Goal: Information Seeking & Learning: Learn about a topic

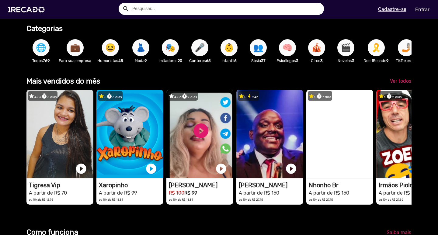
scroll to position [0, 1302]
drag, startPoint x: 396, startPoint y: 49, endPoint x: 329, endPoint y: 53, distance: 67.1
click at [329, 53] on div "🌐 Todos 769 💼 Para sua empresa 😆 Humoristas 45 👗 Moda 9 🎭 Imitadores 20 🎤 Canto…" at bounding box center [218, 50] width 385 height 35
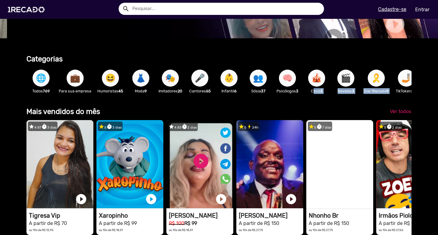
scroll to position [0, 434]
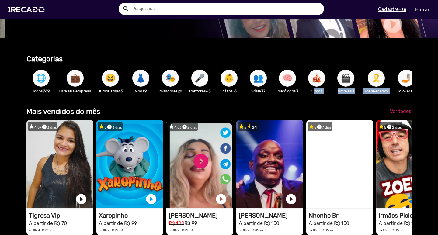
click at [36, 81] on span "🌐" at bounding box center [41, 78] width 10 height 17
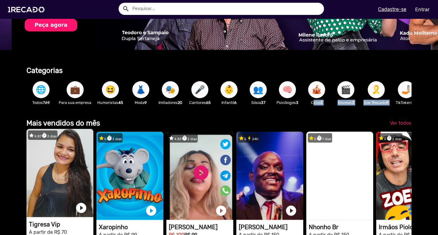
scroll to position [0, 868]
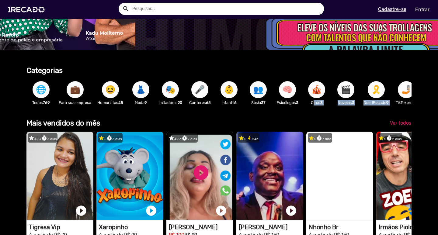
click at [199, 94] on span "🎤" at bounding box center [200, 89] width 10 height 17
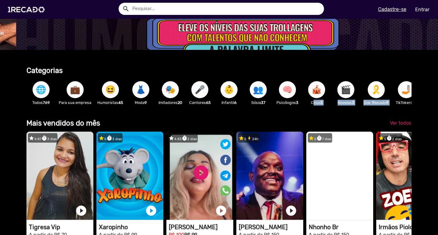
scroll to position [0, 1302]
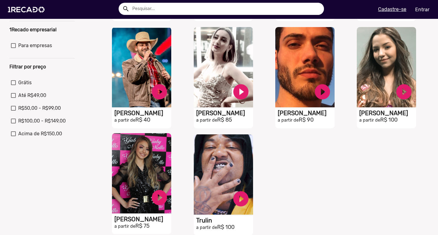
scroll to position [152, 0]
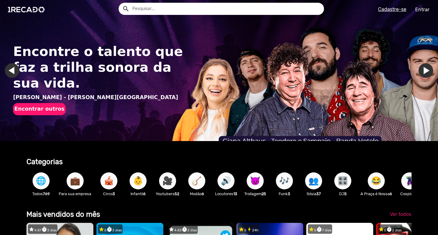
click at [8, 71] on link "Ir para o último slide" at bounding box center [12, 70] width 15 height 15
click at [404, 181] on button "🦹🏼‍♀️" at bounding box center [410, 181] width 17 height 17
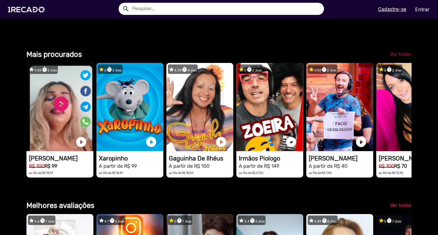
scroll to position [0, 434]
click at [399, 57] on span "Ver todos" at bounding box center [400, 54] width 21 height 6
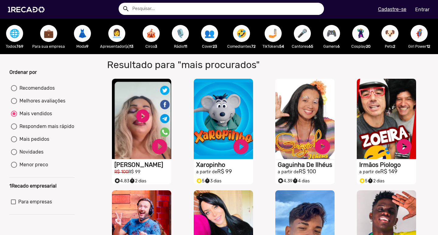
click at [275, 37] on span "🤳🏼" at bounding box center [273, 33] width 10 height 17
radio input "true"
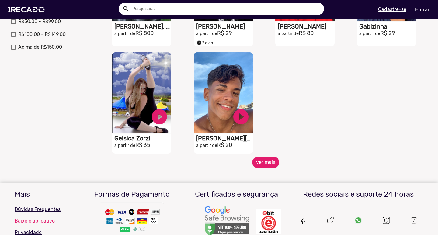
scroll to position [244, 0]
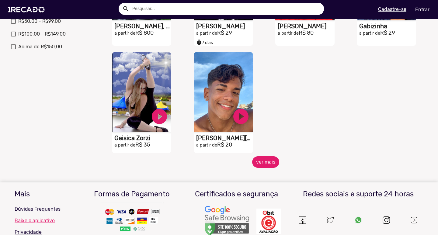
click at [274, 168] on button "ver mais" at bounding box center [265, 162] width 27 height 12
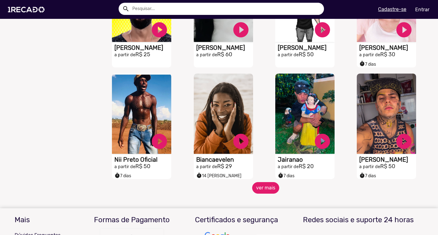
scroll to position [457, 0]
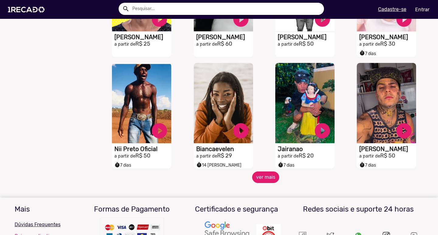
click at [273, 181] on button "ver mais" at bounding box center [265, 178] width 27 height 12
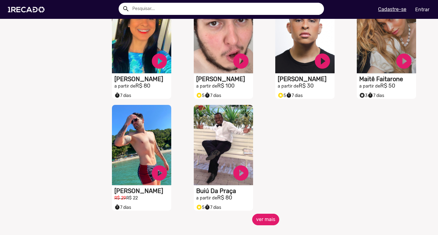
scroll to position [761, 0]
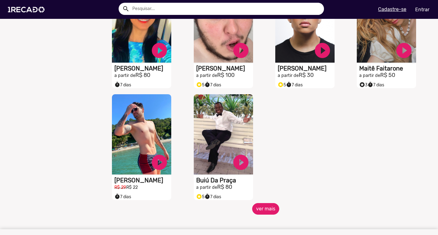
click at [271, 215] on button "ver mais" at bounding box center [265, 209] width 27 height 12
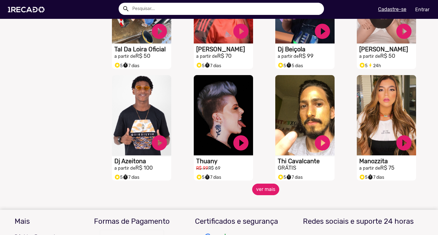
scroll to position [1005, 0]
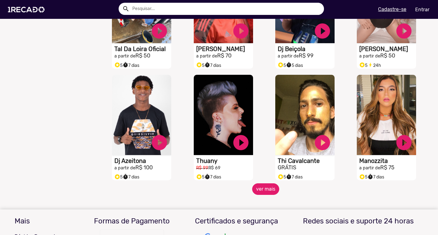
click at [266, 195] on button "ver mais" at bounding box center [265, 190] width 27 height 12
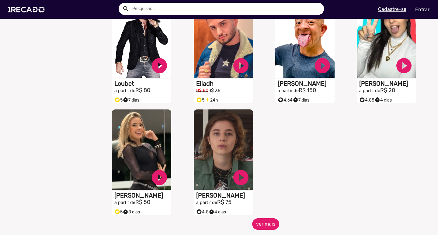
scroll to position [1309, 0]
